Goal: Transaction & Acquisition: Purchase product/service

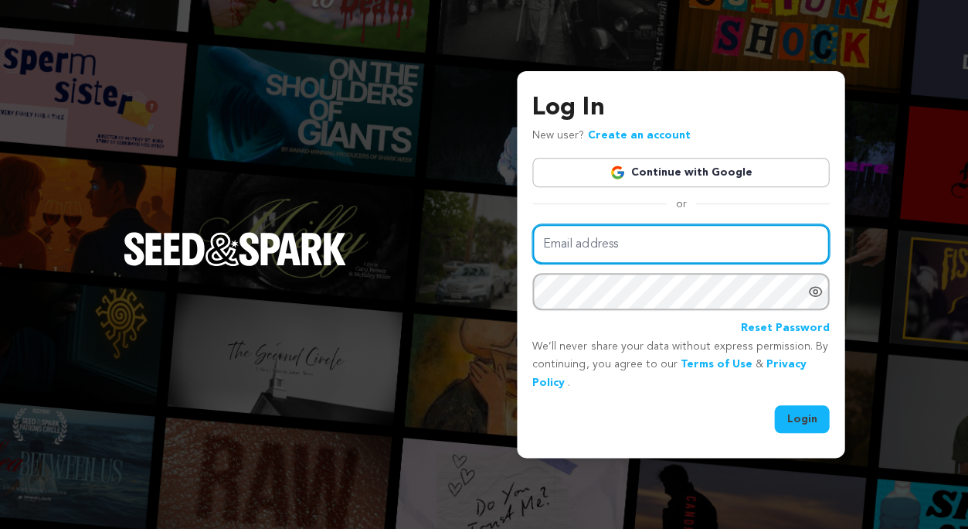
type input "finding.jennywaldo@gmail.com"
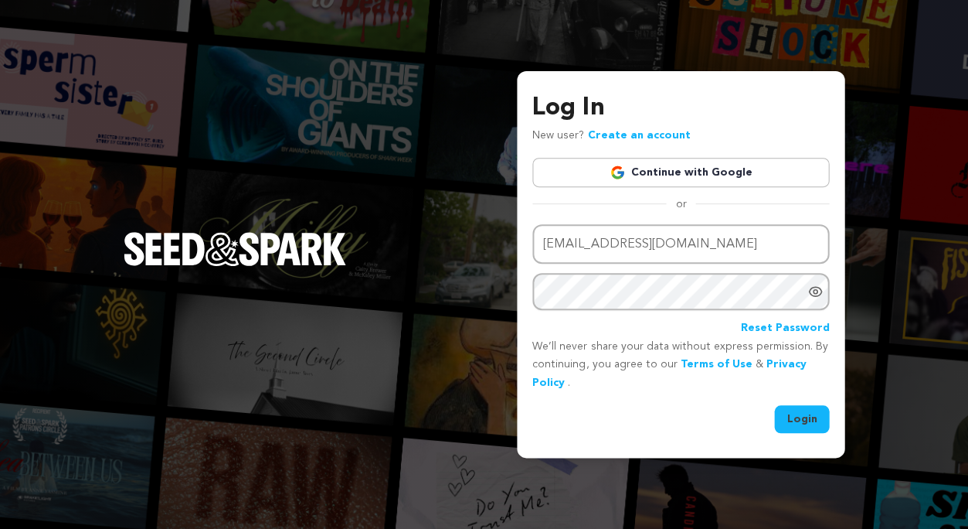
click at [804, 410] on button "Login" at bounding box center [801, 419] width 55 height 28
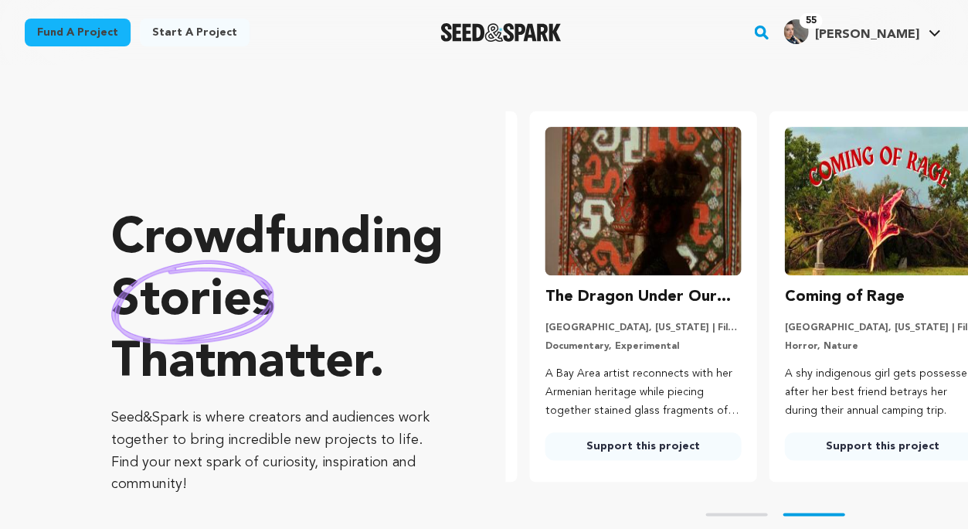
scroll to position [0, 252]
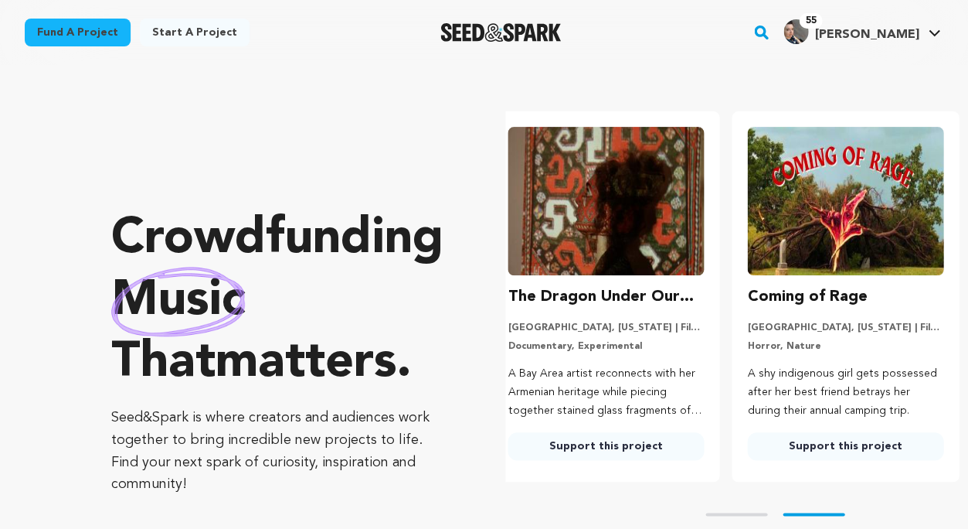
click at [770, 29] on rect "button" at bounding box center [761, 32] width 19 height 19
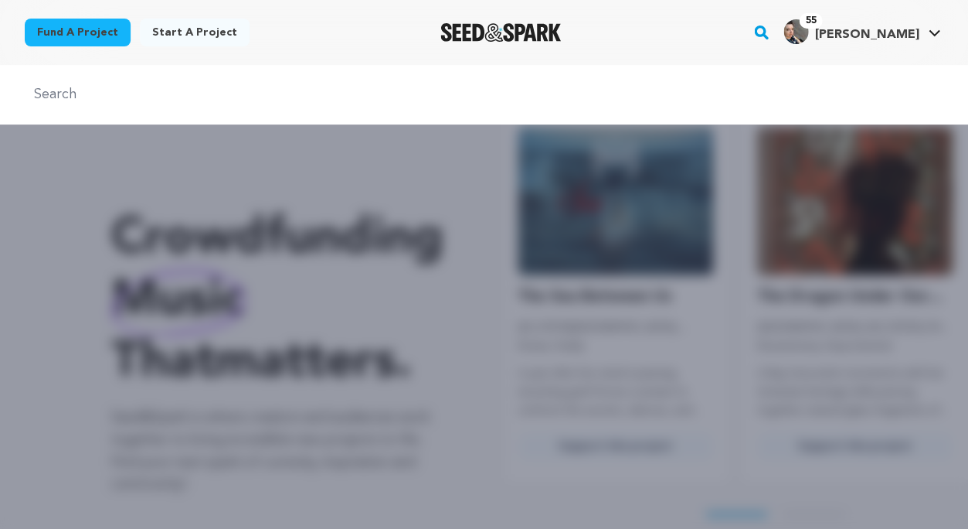
scroll to position [0, 0]
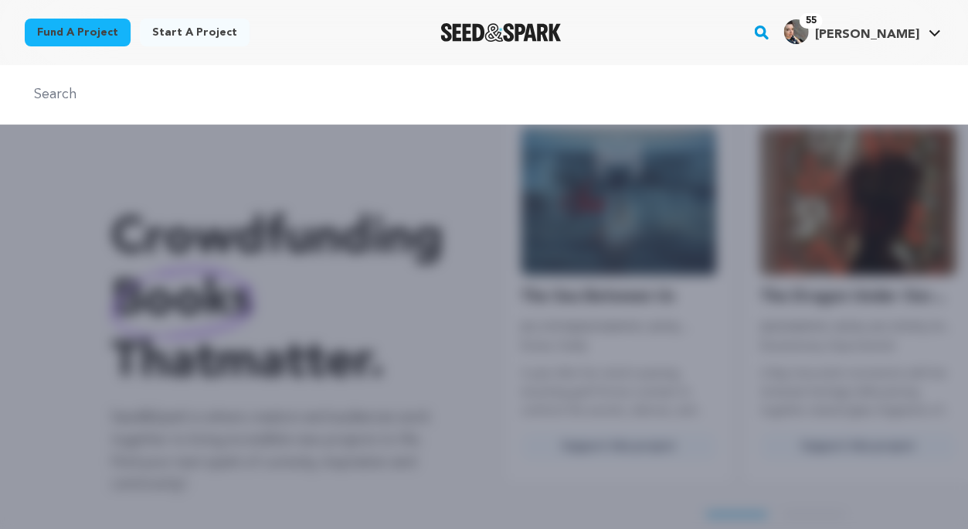
type input "j"
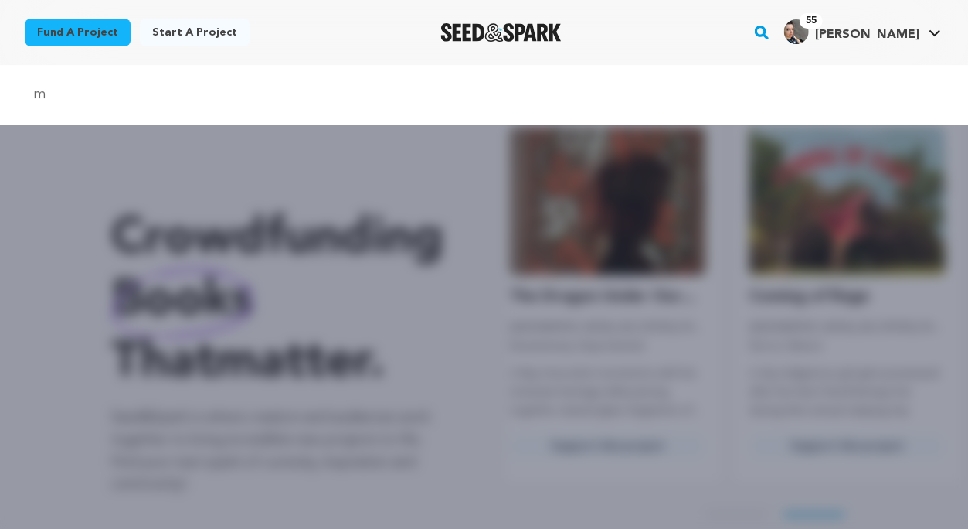
scroll to position [0, 252]
type input "mr jesus"
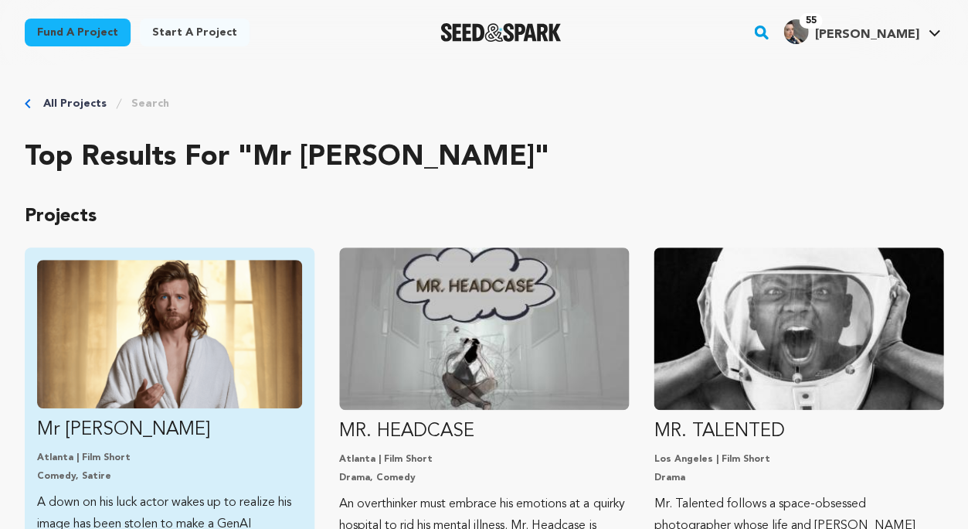
drag, startPoint x: 0, startPoint y: 0, endPoint x: 63, endPoint y: 433, distance: 437.3
click at [63, 433] on p "Mr Jesus" at bounding box center [169, 429] width 265 height 25
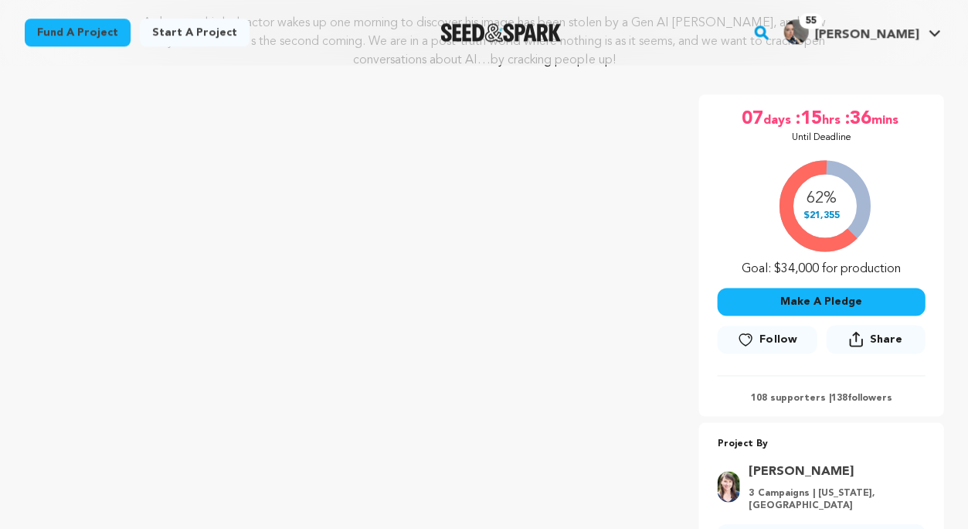
scroll to position [233, 0]
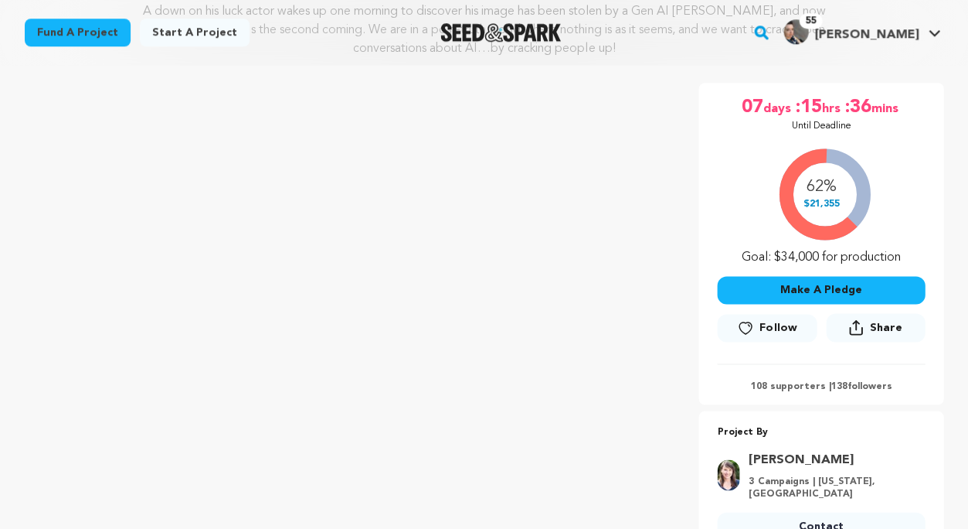
click at [753, 320] on icon at bounding box center [745, 327] width 16 height 15
click at [787, 283] on button "Make A Pledge" at bounding box center [821, 290] width 208 height 28
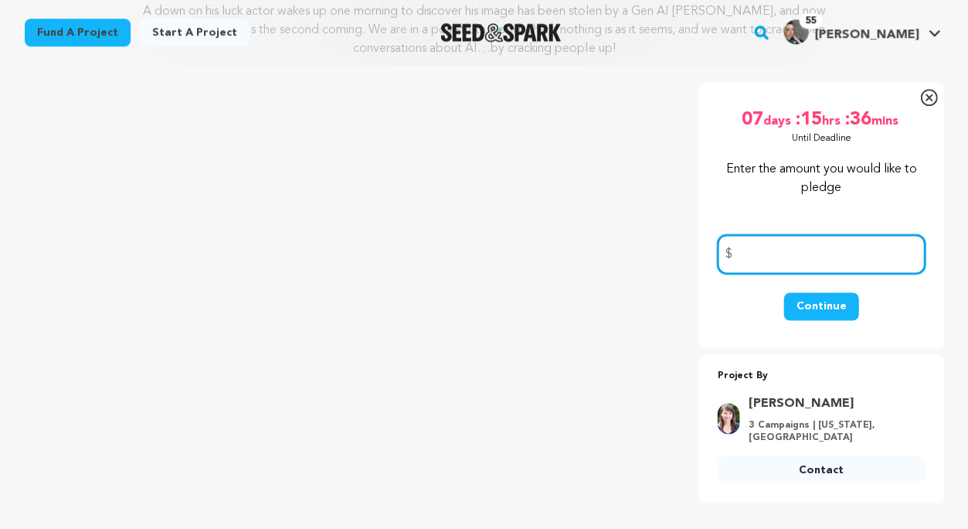
click at [780, 257] on input "number" at bounding box center [821, 253] width 208 height 39
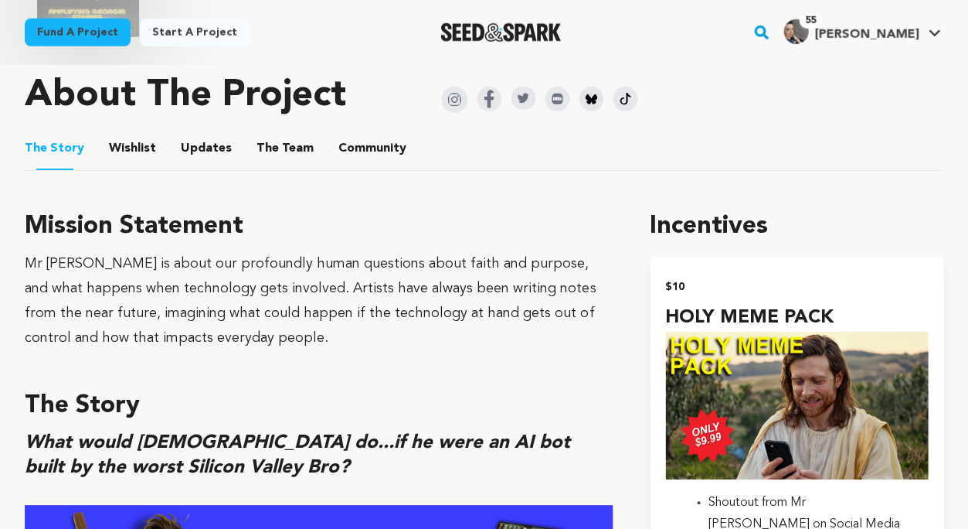
scroll to position [880, 0]
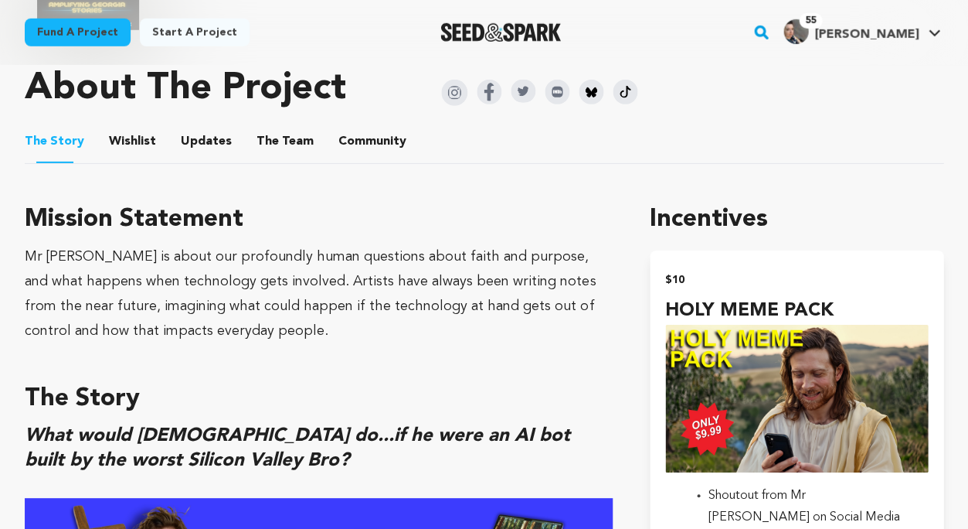
click at [139, 136] on button "Wishlist" at bounding box center [132, 144] width 37 height 37
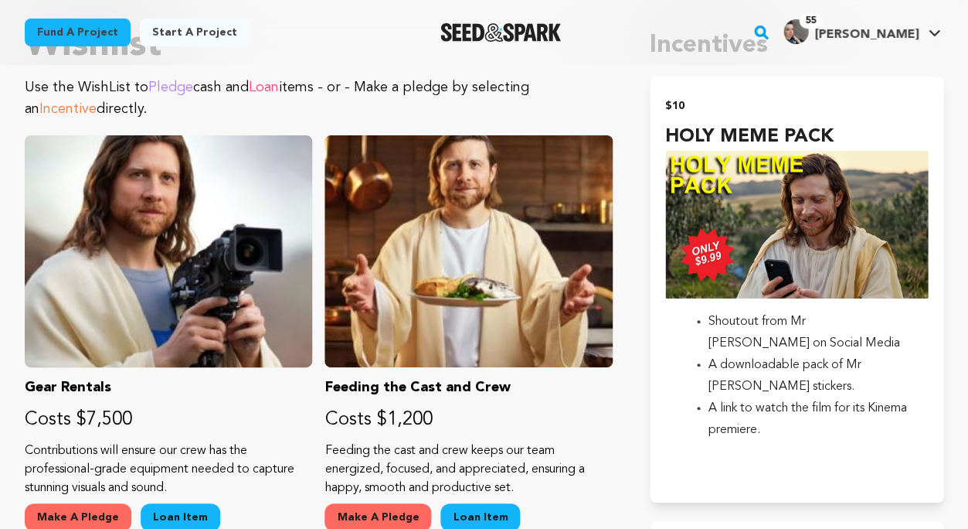
scroll to position [1054, 0]
click at [748, 211] on img "submit" at bounding box center [796, 225] width 263 height 148
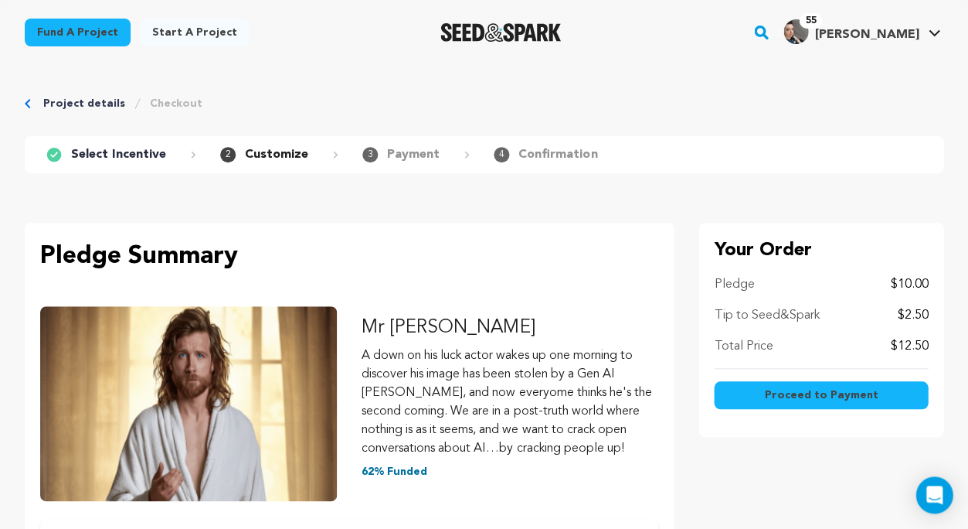
click at [753, 391] on button "Proceed to Payment" at bounding box center [821, 395] width 214 height 28
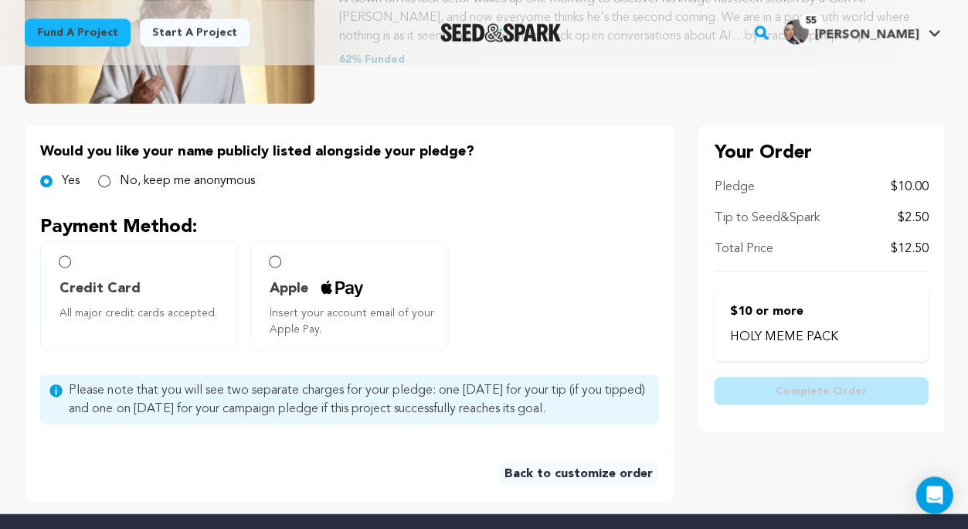
scroll to position [263, 0]
click at [59, 255] on input "Credit Card All major credit cards accepted." at bounding box center [65, 261] width 12 height 12
radio input "false"
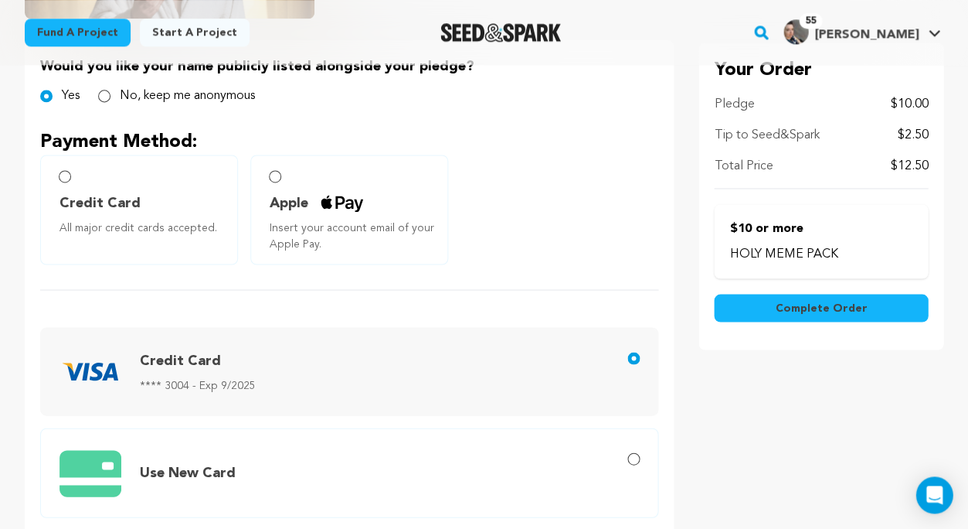
scroll to position [375, 0]
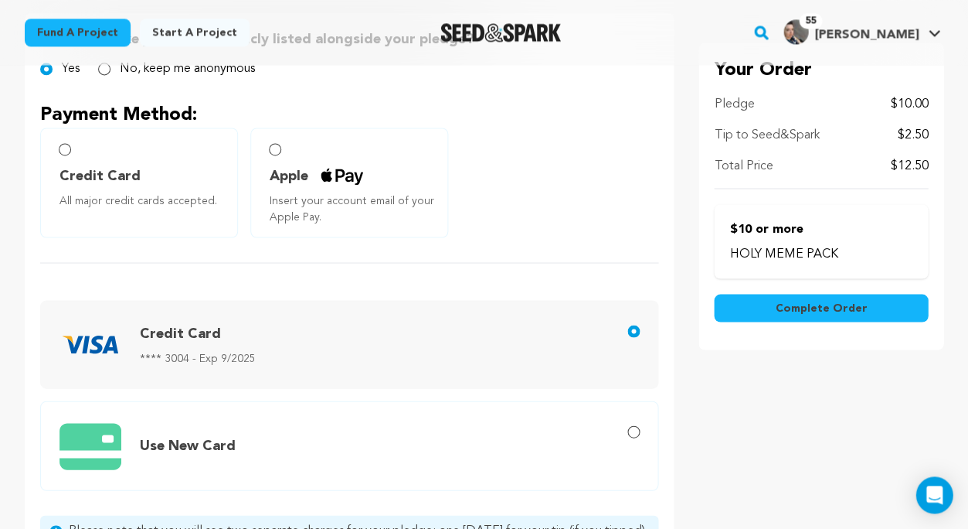
click at [635, 432] on input "Use New Card" at bounding box center [633, 431] width 12 height 12
radio input "true"
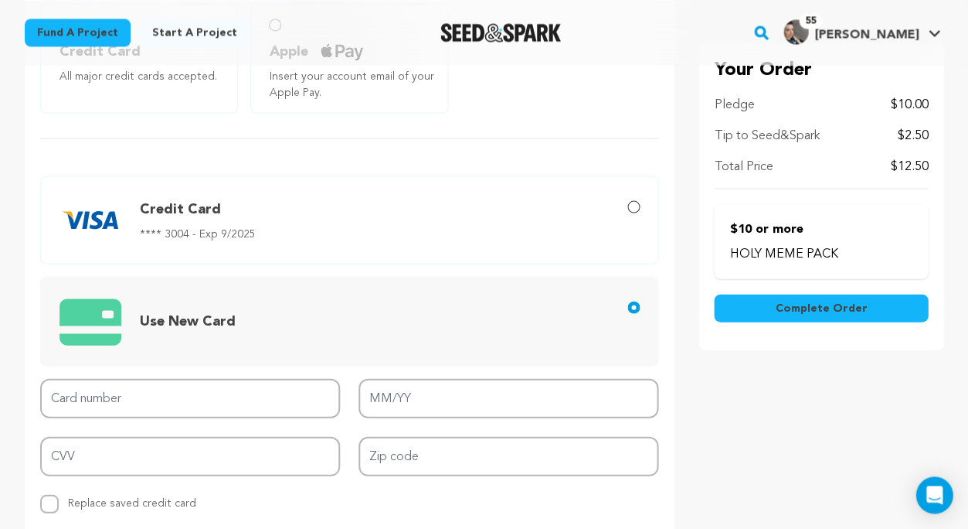
scroll to position [528, 0]
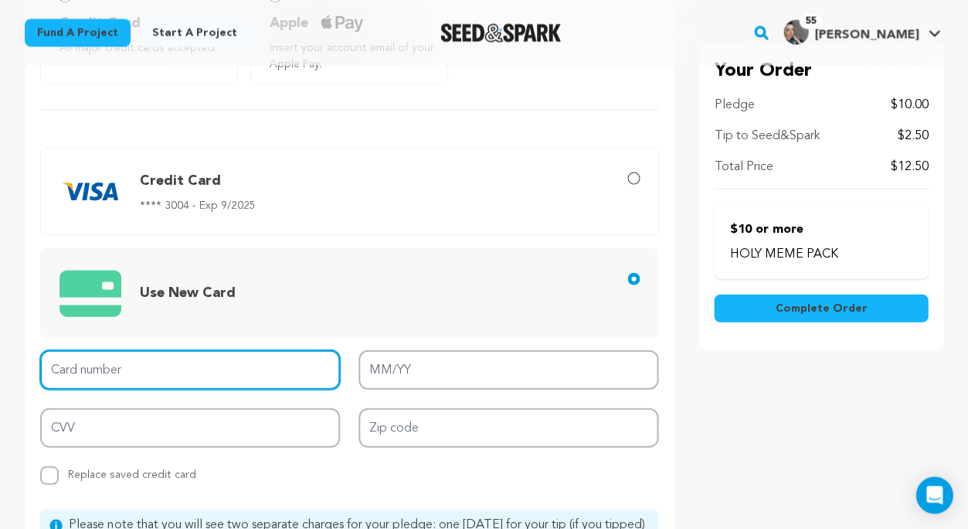
click at [273, 368] on input "Card number" at bounding box center [190, 368] width 300 height 39
type input "4427422115915962"
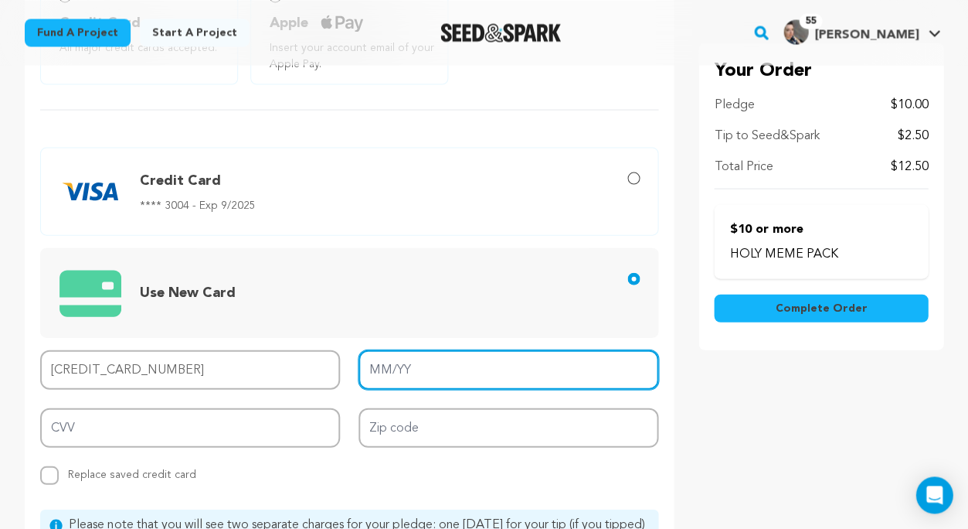
type input "11/26"
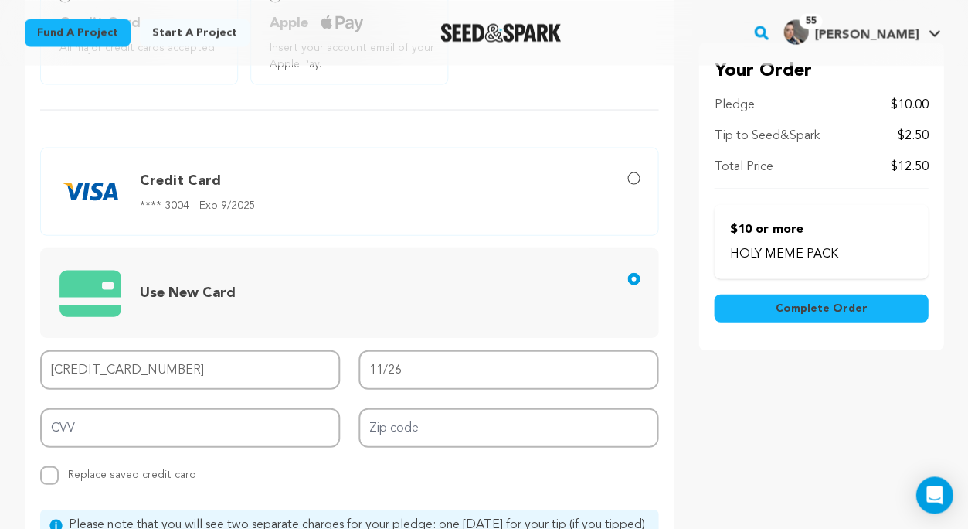
type input "4427 4221 1591 5962"
type input "244"
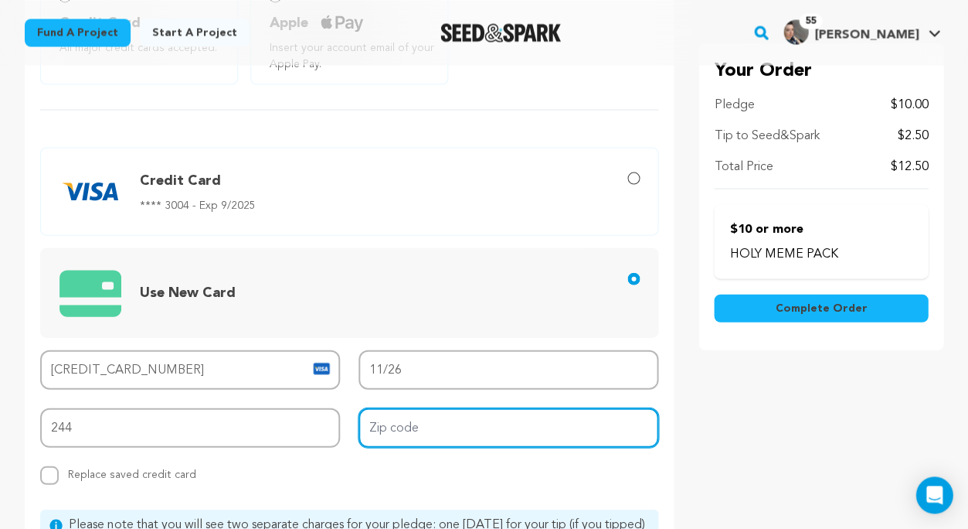
click at [424, 427] on input "Zip code" at bounding box center [509, 426] width 300 height 39
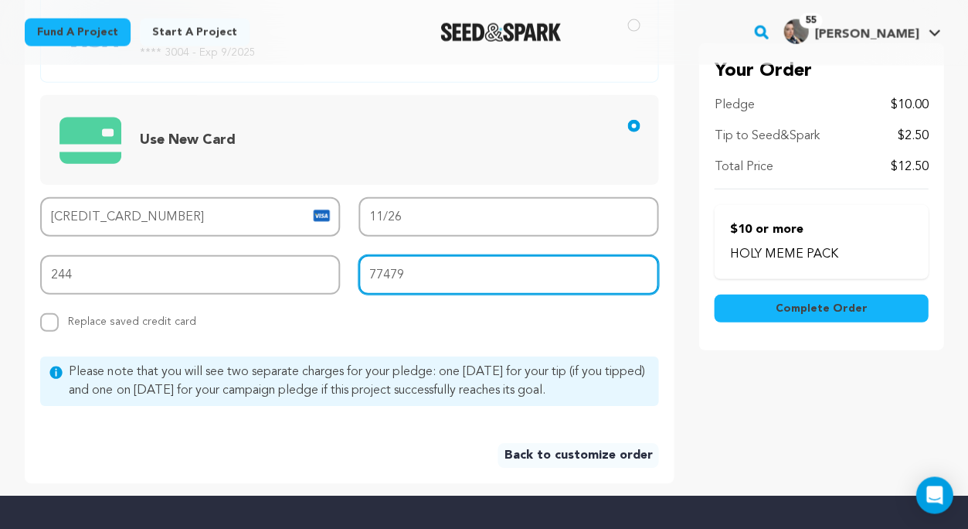
scroll to position [682, 0]
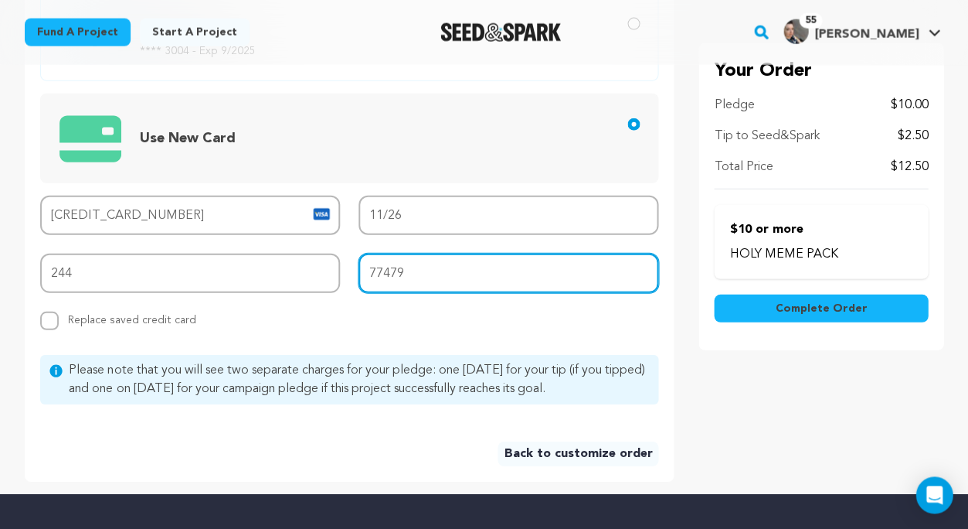
type input "77479"
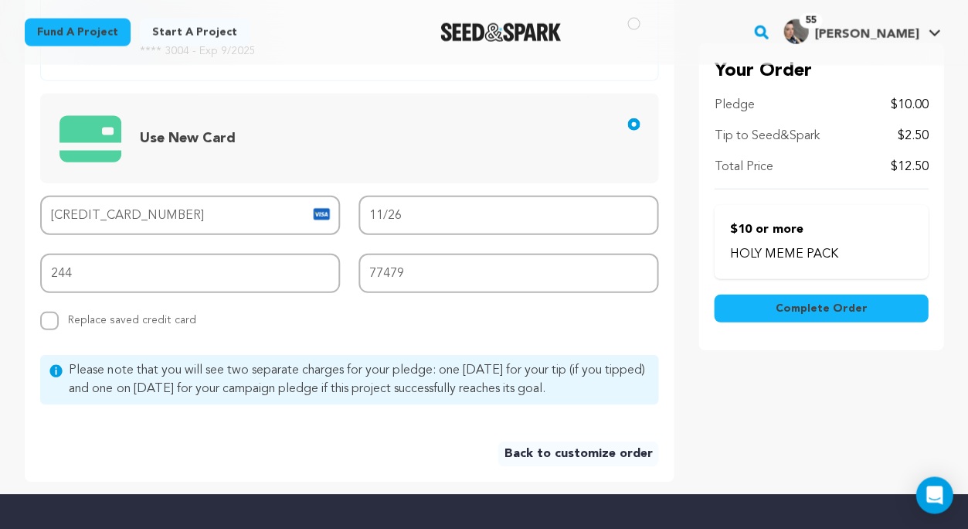
click at [126, 317] on span "Replace saved credit card" at bounding box center [132, 316] width 128 height 17
click at [59, 317] on input "Replace saved credit card Save this credit card" at bounding box center [49, 320] width 19 height 19
checkbox input "true"
click at [814, 304] on span "Complete Order" at bounding box center [821, 308] width 92 height 15
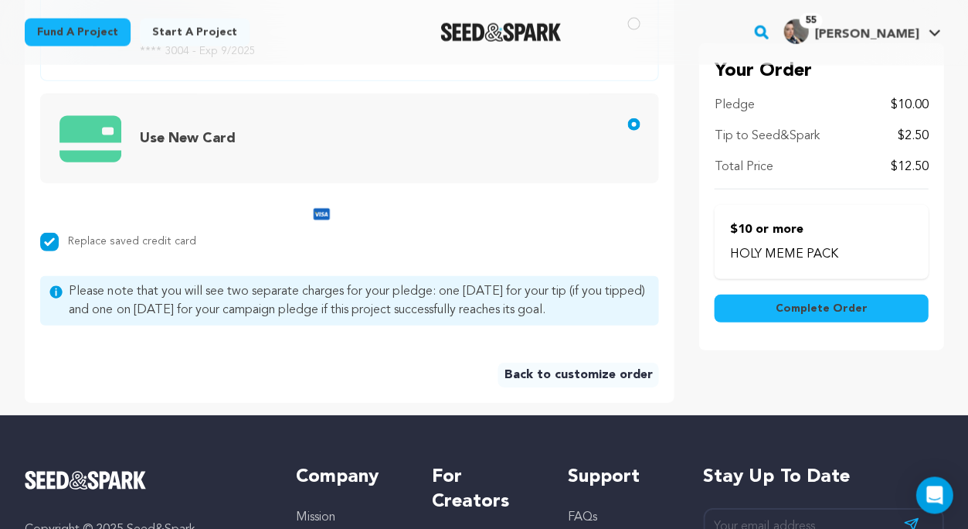
click at [757, 308] on button "Complete Order" at bounding box center [821, 308] width 214 height 28
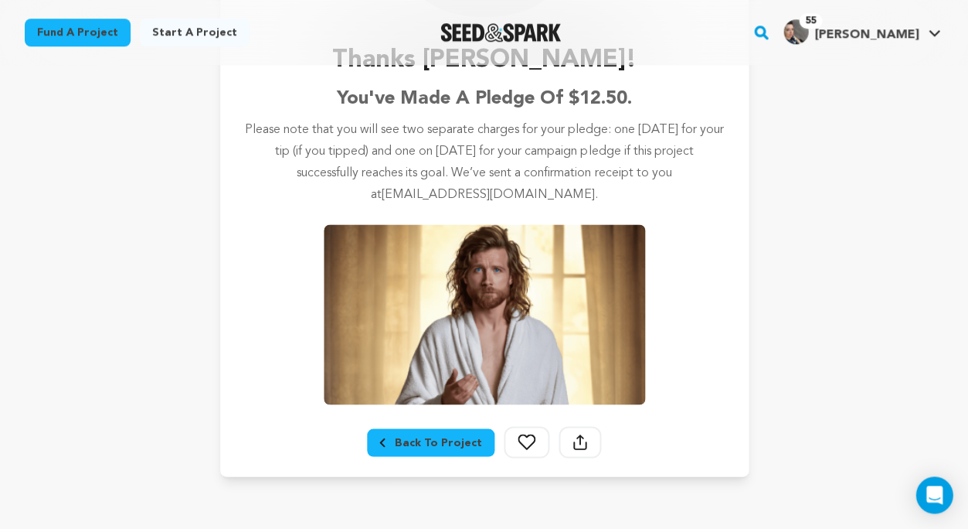
scroll to position [267, 0]
